Goal: Communication & Community: Share content

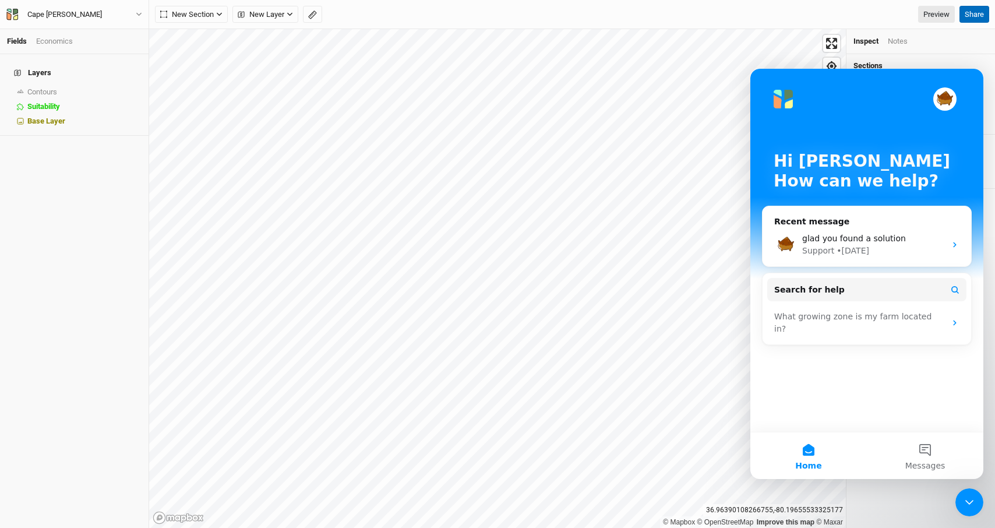
click at [983, 15] on button "Share" at bounding box center [974, 14] width 30 height 17
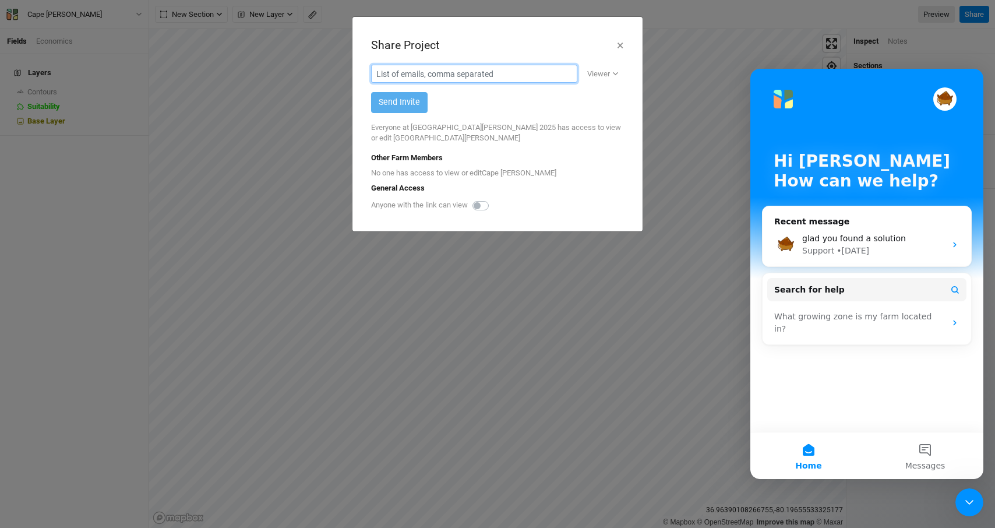
click at [495, 75] on input "text" at bounding box center [474, 74] width 206 height 18
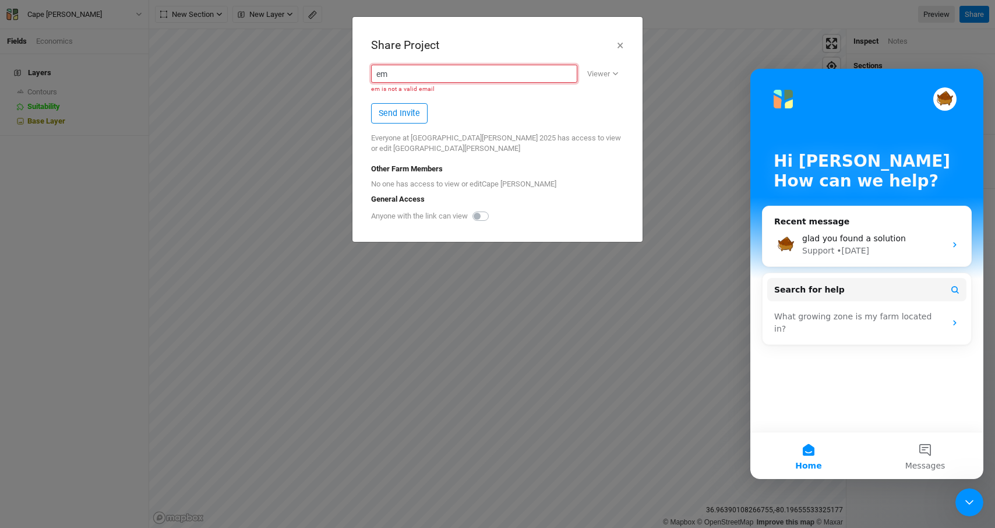
click at [433, 75] on input "em" at bounding box center [474, 74] width 206 height 18
paste input "tweardy@asdevelop.org"
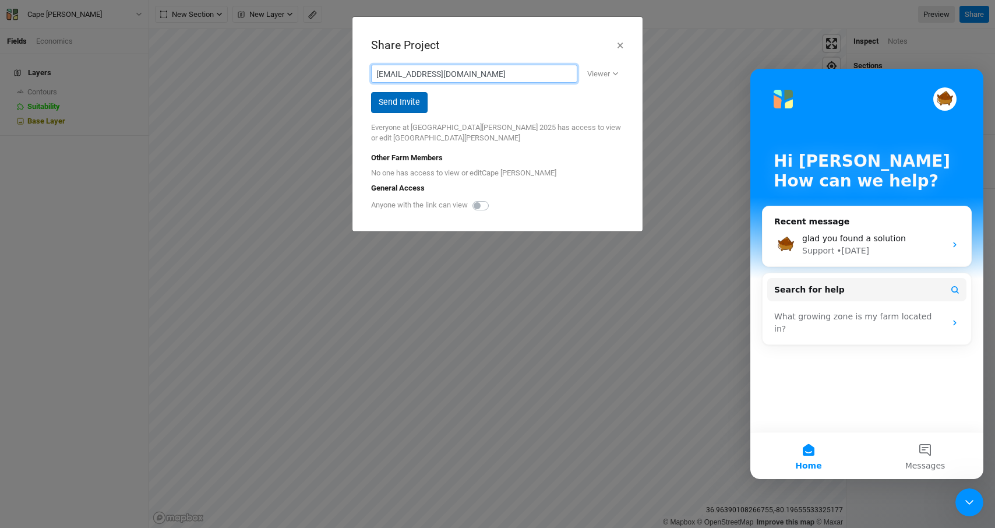
type input "etweardy@asdevelop.org"
click at [397, 105] on button "Send Invite" at bounding box center [399, 102] width 57 height 20
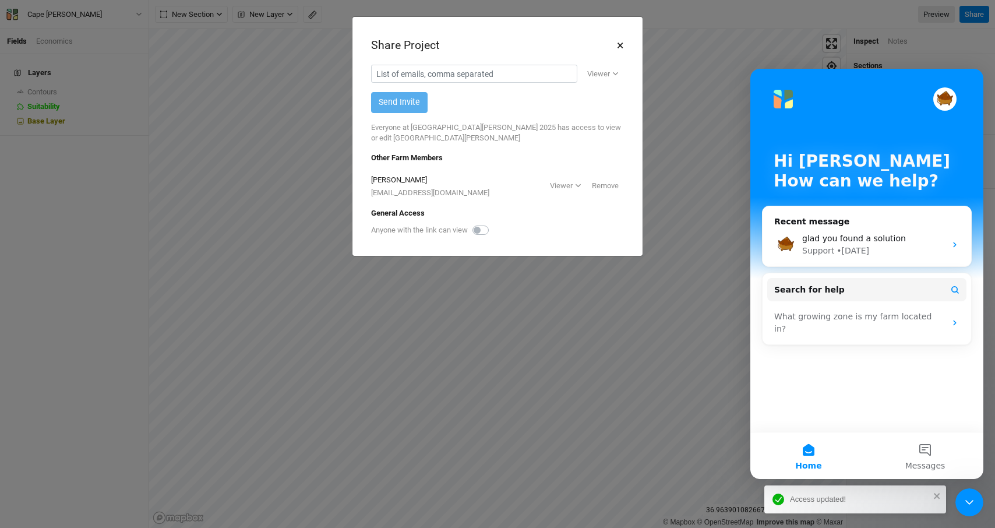
click at [622, 46] on button "×" at bounding box center [620, 46] width 8 height 20
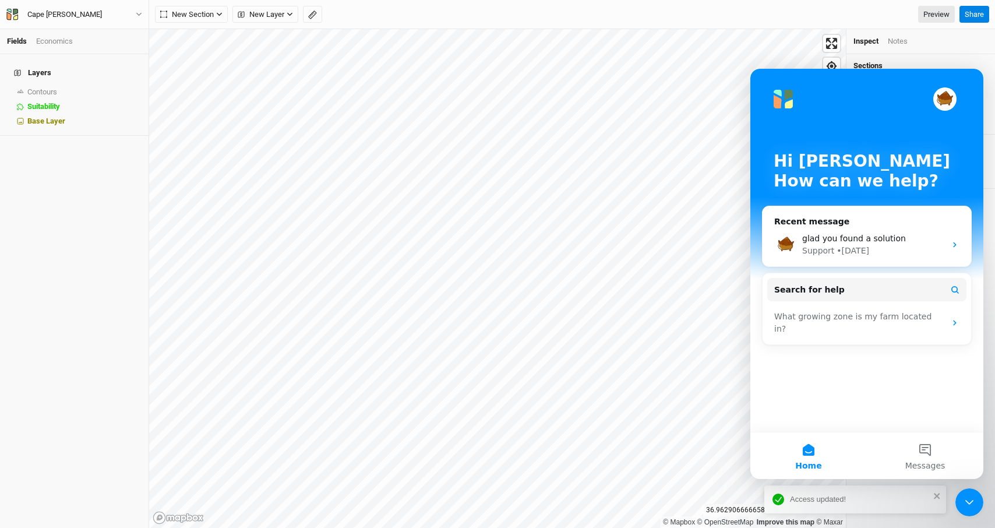
click at [810, 454] on button "Home" at bounding box center [808, 455] width 117 height 47
click at [931, 493] on div "Access updated!" at bounding box center [851, 499] width 164 height 19
click at [972, 506] on icon "Close Intercom Messenger" at bounding box center [969, 502] width 14 height 14
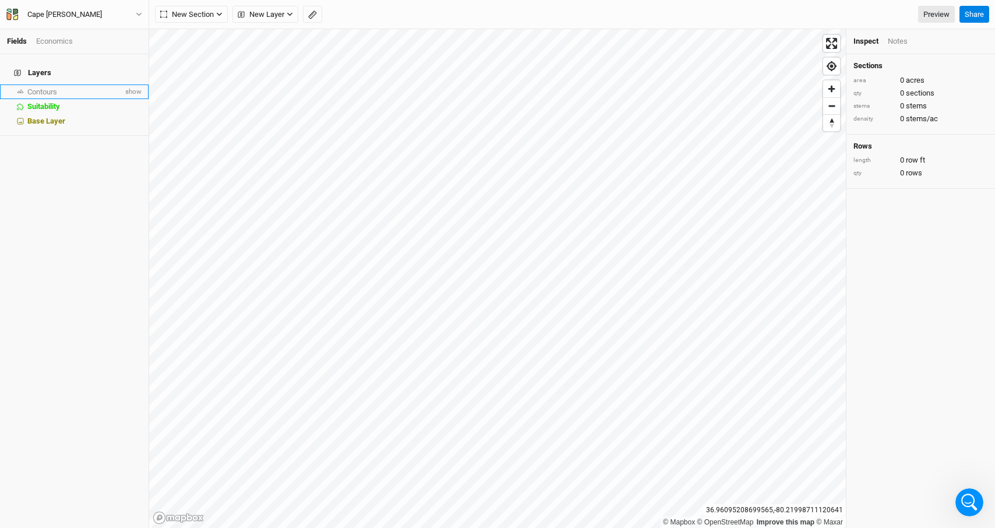
click at [34, 87] on span "Contours" at bounding box center [42, 91] width 30 height 9
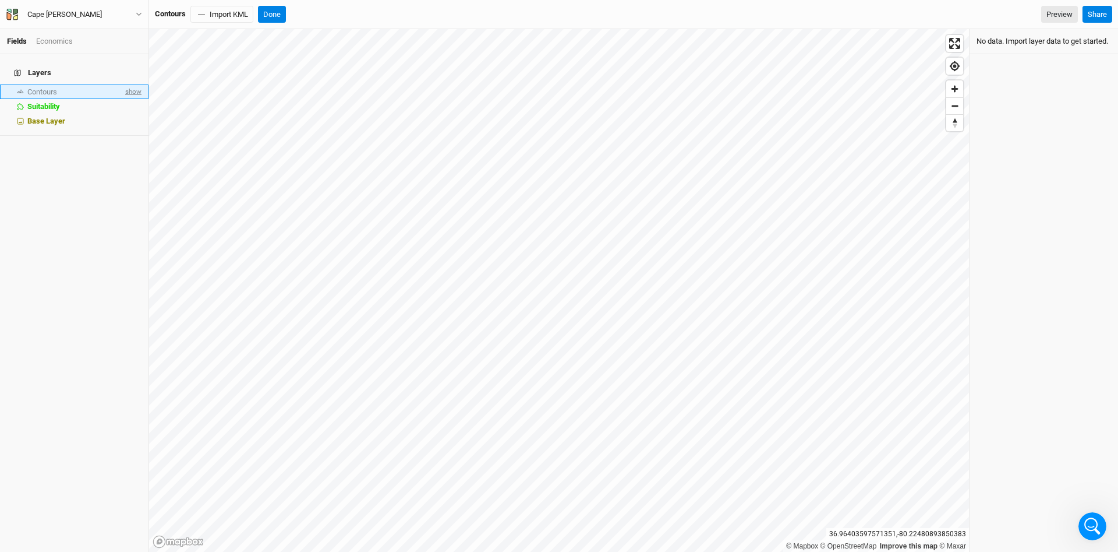
click at [136, 86] on span "show" at bounding box center [132, 91] width 19 height 15
click at [139, 86] on span "hide" at bounding box center [133, 91] width 15 height 15
click at [132, 85] on span "show" at bounding box center [132, 91] width 19 height 15
click at [90, 199] on div "Layers Contours hide Suitability hide Base Layer" at bounding box center [74, 302] width 149 height 497
click at [133, 84] on span "hide" at bounding box center [133, 91] width 15 height 15
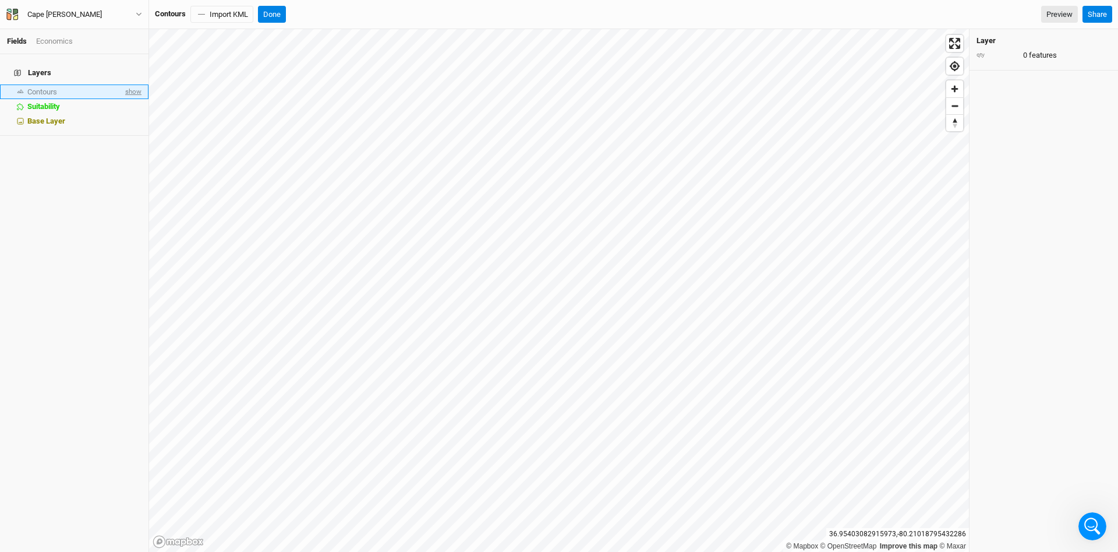
click at [134, 84] on span "show" at bounding box center [132, 91] width 19 height 15
click at [994, 185] on div "Layer qty 0 features" at bounding box center [1044, 290] width 149 height 523
click at [44, 149] on div "Layers Contours hide Suitability hide Base Layer" at bounding box center [74, 302] width 149 height 497
click at [54, 118] on span "Base Layer" at bounding box center [46, 121] width 38 height 9
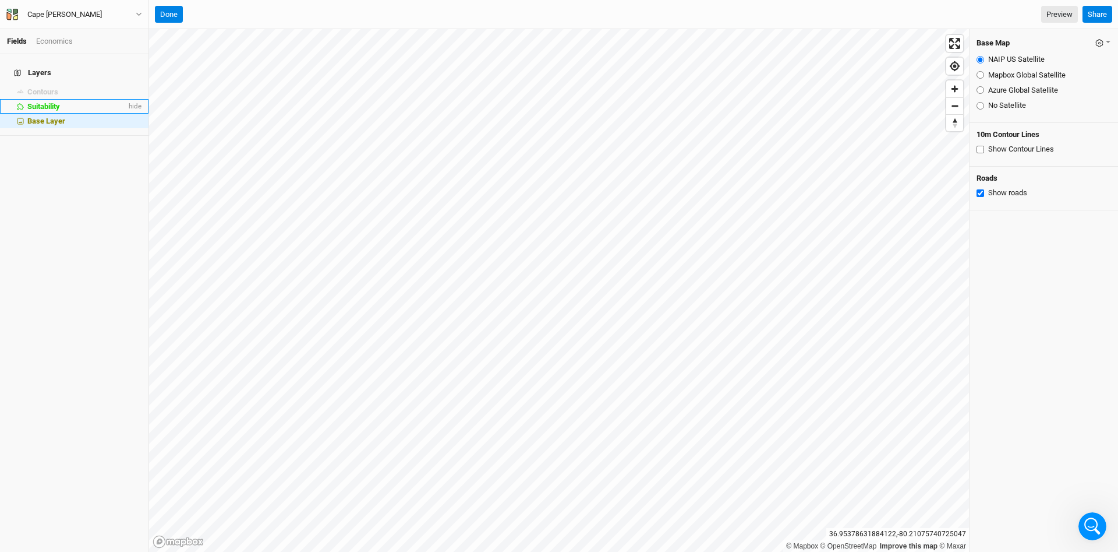
click at [48, 102] on span "Suitability" at bounding box center [43, 106] width 33 height 9
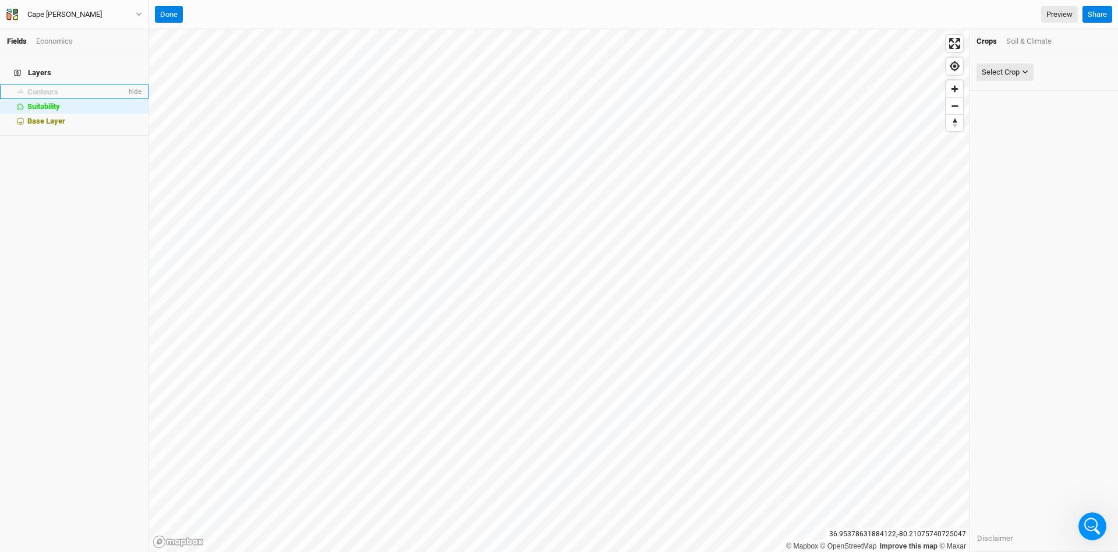
click at [48, 84] on li "Contours hide" at bounding box center [74, 91] width 149 height 15
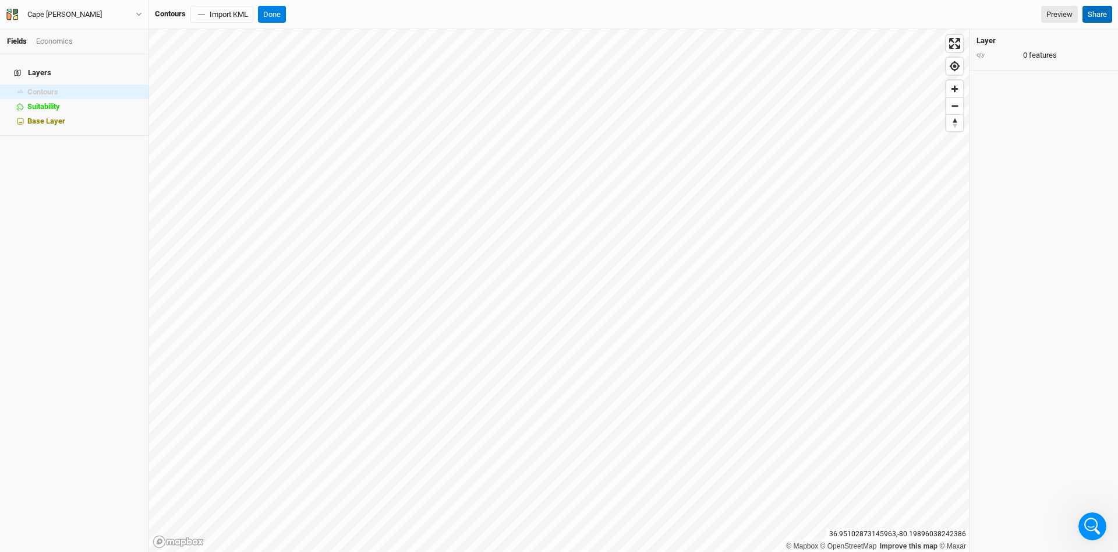
click at [994, 13] on button "Share" at bounding box center [1098, 14] width 30 height 17
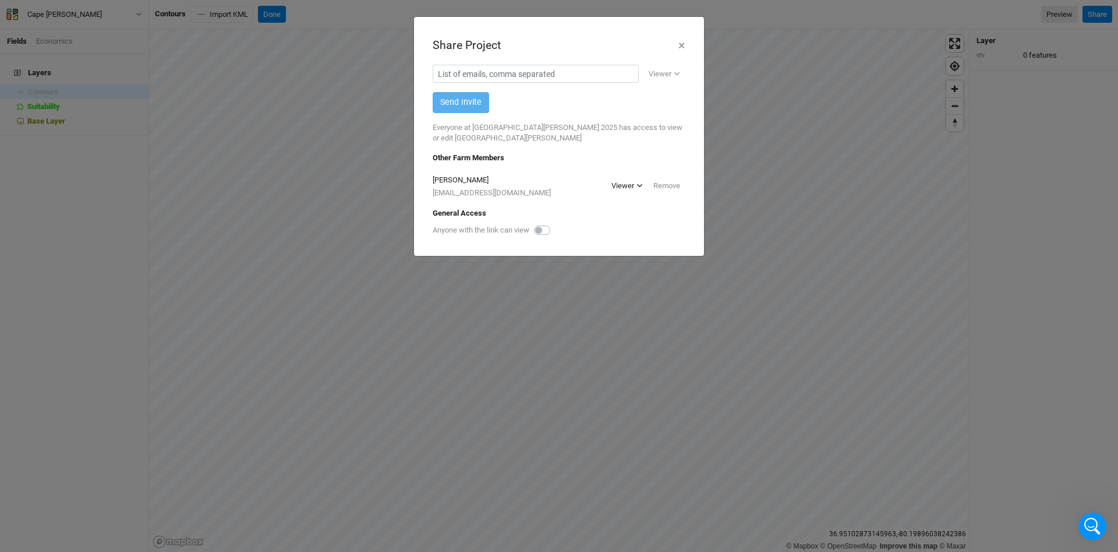
click at [637, 182] on icon "button" at bounding box center [640, 185] width 6 height 6
click at [635, 216] on span "Editor" at bounding box center [632, 216] width 24 height 13
click at [683, 47] on button "×" at bounding box center [682, 46] width 8 height 20
